Goal: Task Accomplishment & Management: Manage account settings

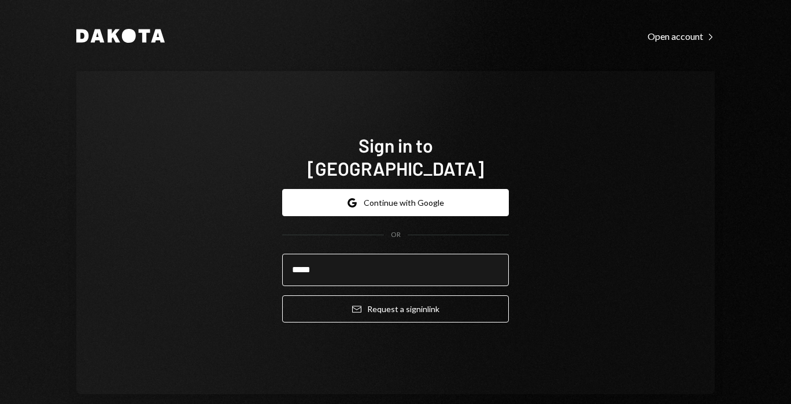
type input "**********"
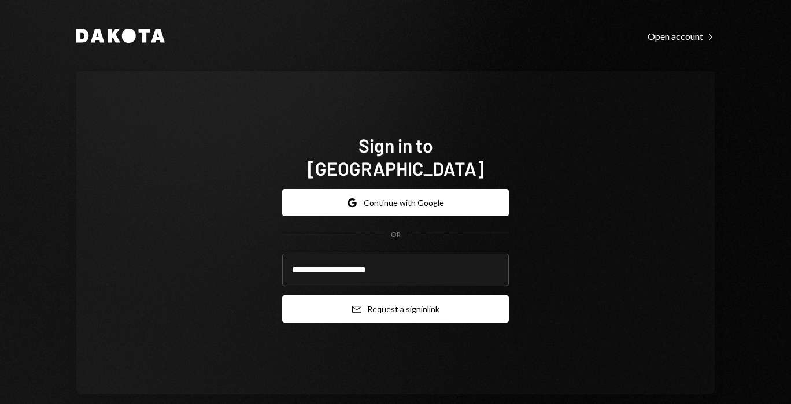
click at [358, 302] on button "Email Request a sign in link" at bounding box center [395, 308] width 227 height 27
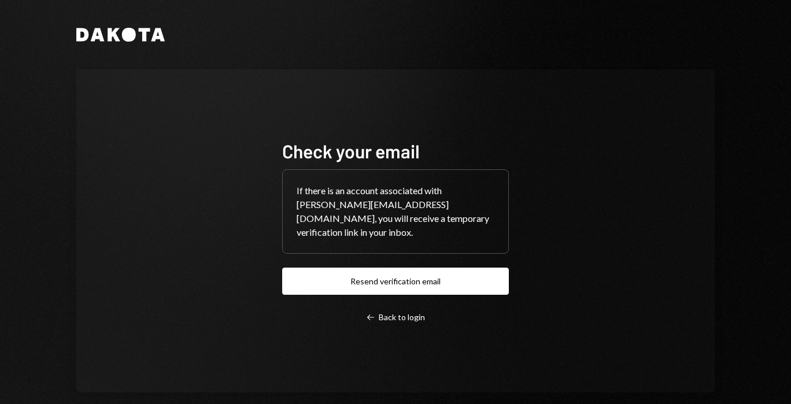
click at [368, 320] on div "Check your email If there is an account associated with nadine@skyfrontier.co, …" at bounding box center [395, 231] width 254 height 276
click at [371, 313] on icon "Left Arrow" at bounding box center [370, 317] width 9 height 9
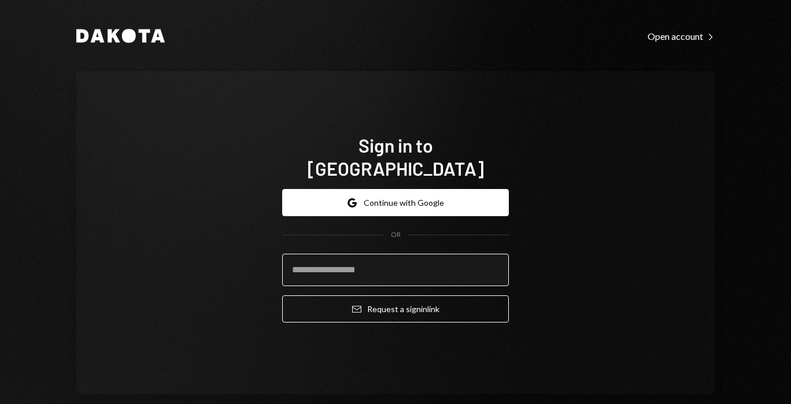
click at [345, 254] on input "email" at bounding box center [395, 270] width 227 height 32
type input "**********"
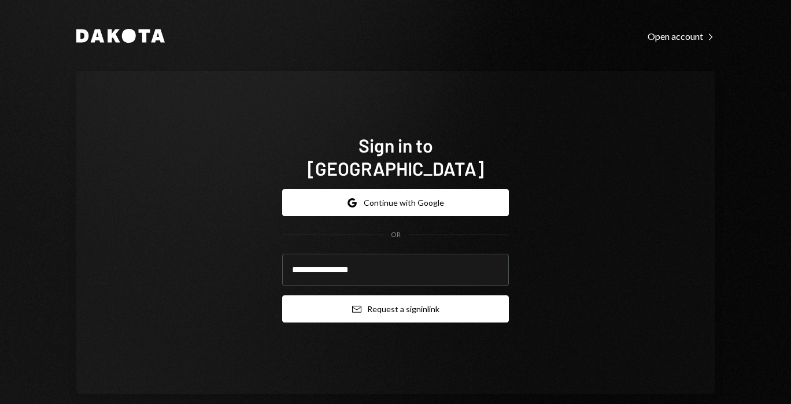
click at [350, 295] on button "Email Request a sign in link" at bounding box center [395, 308] width 227 height 27
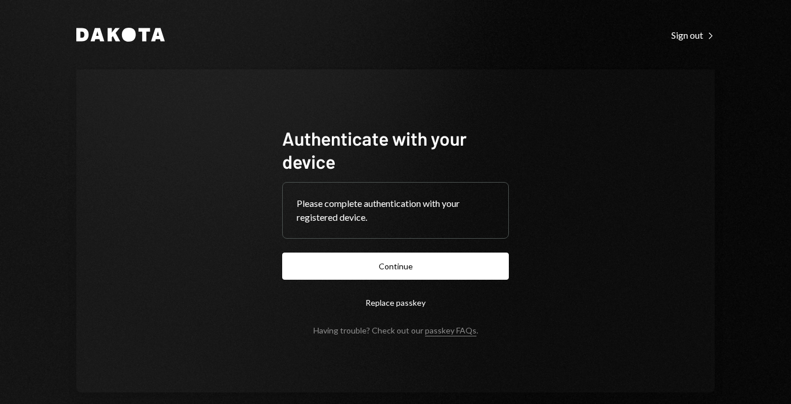
click at [338, 269] on button "Continue" at bounding box center [395, 266] width 227 height 27
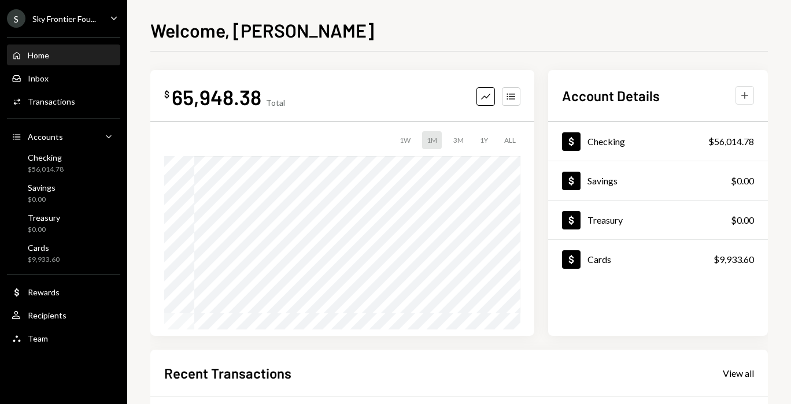
click at [747, 101] on icon "Plus" at bounding box center [745, 96] width 12 height 12
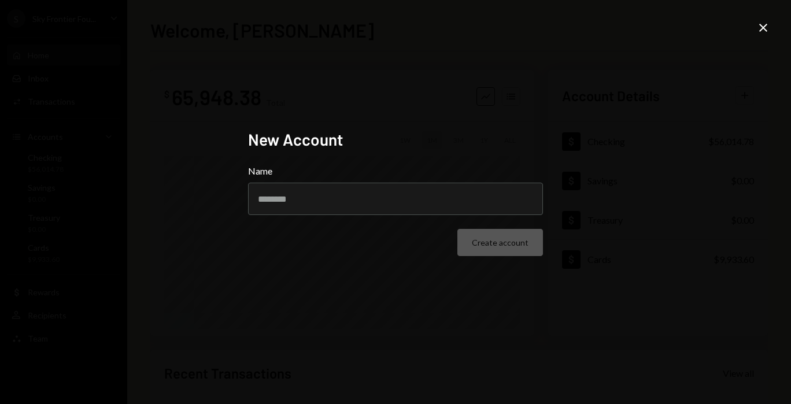
click at [764, 33] on icon "Close" at bounding box center [763, 28] width 14 height 14
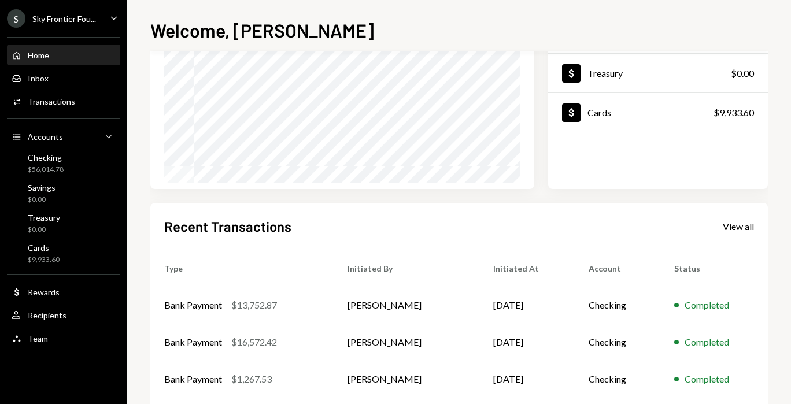
scroll to position [237, 0]
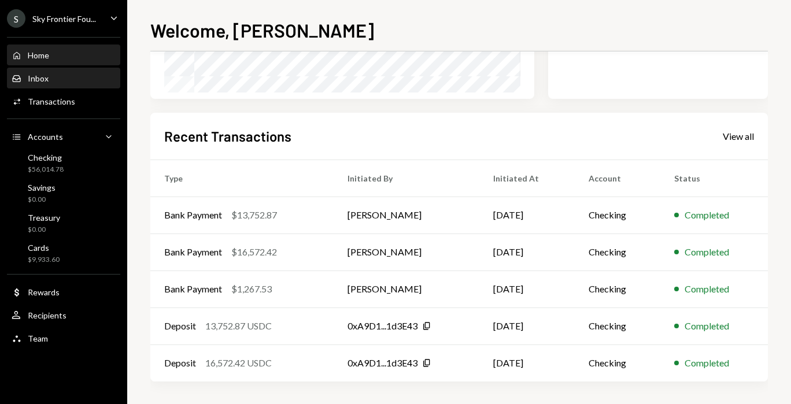
click at [72, 84] on div "Inbox Inbox" at bounding box center [64, 79] width 104 height 20
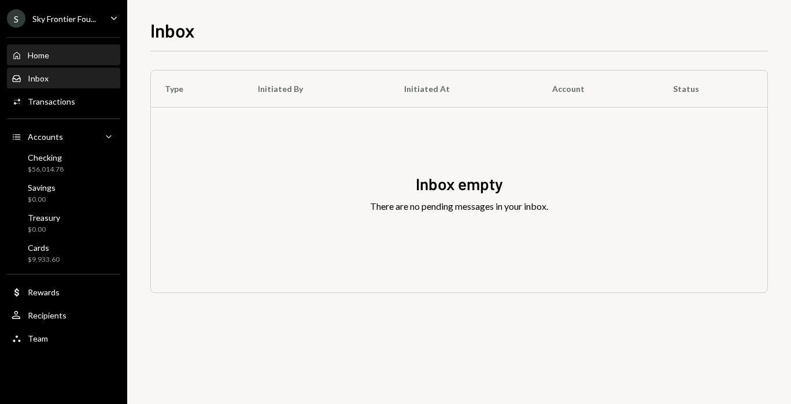
click at [80, 52] on div "Home Home" at bounding box center [64, 55] width 104 height 10
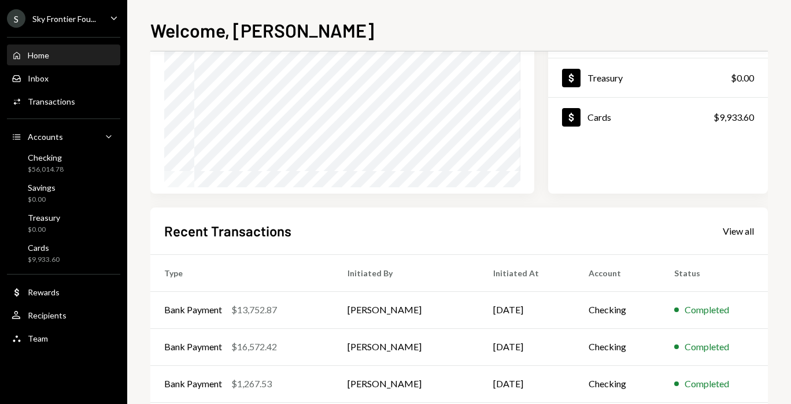
scroll to position [237, 0]
